Goal: Information Seeking & Learning: Find specific fact

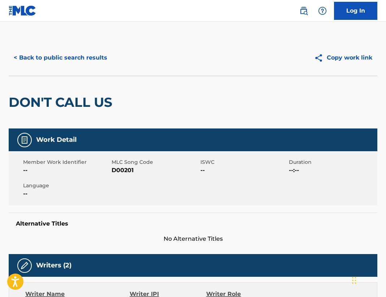
click at [18, 12] on img at bounding box center [23, 10] width 28 height 10
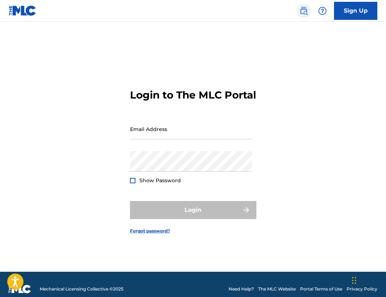
click at [303, 10] on img at bounding box center [304, 11] width 9 height 9
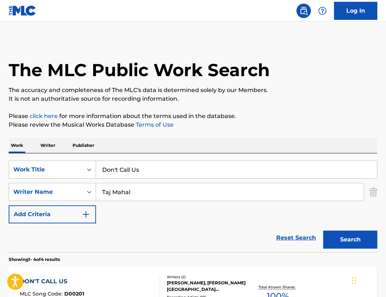
click at [145, 172] on input "Don't Call Us" at bounding box center [236, 169] width 281 height 17
click at [72, 168] on div "Work Title" at bounding box center [45, 170] width 65 height 9
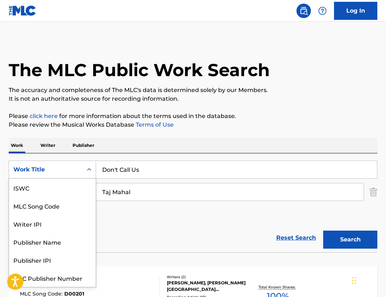
scroll to position [18, 0]
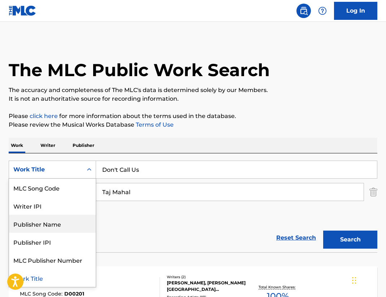
click at [53, 219] on div "Publisher Name" at bounding box center [52, 224] width 87 height 18
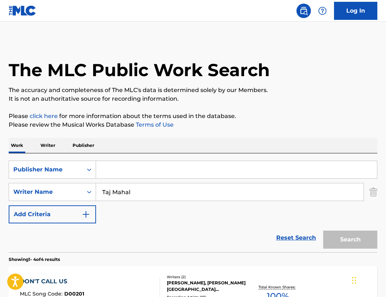
click at [120, 172] on input "Search Form" at bounding box center [236, 169] width 281 height 17
click at [347, 241] on button "Search" at bounding box center [350, 240] width 54 height 18
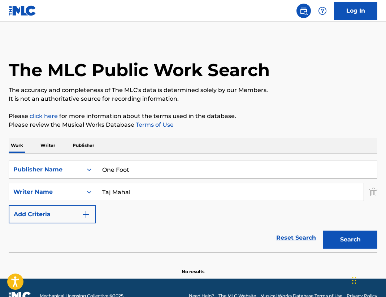
scroll to position [16, 0]
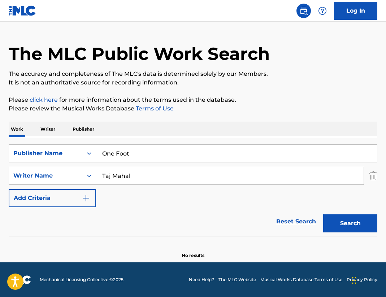
click at [139, 158] on input "One Foot" at bounding box center [236, 153] width 281 height 17
click at [323, 215] on button "Search" at bounding box center [350, 224] width 54 height 18
click at [106, 154] on input "Gamavision" at bounding box center [236, 153] width 281 height 17
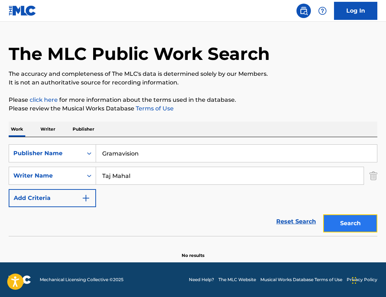
click at [361, 225] on button "Search" at bounding box center [350, 224] width 54 height 18
click at [145, 154] on input "Gramavision" at bounding box center [236, 153] width 281 height 17
type input "ONe Foot Music"
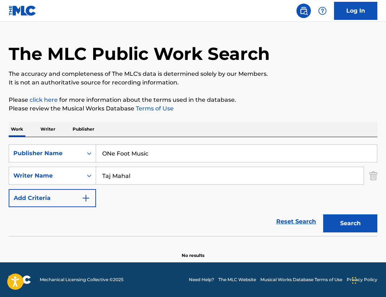
click at [323, 215] on button "Search" at bounding box center [350, 224] width 54 height 18
